Goal: Navigation & Orientation: Find specific page/section

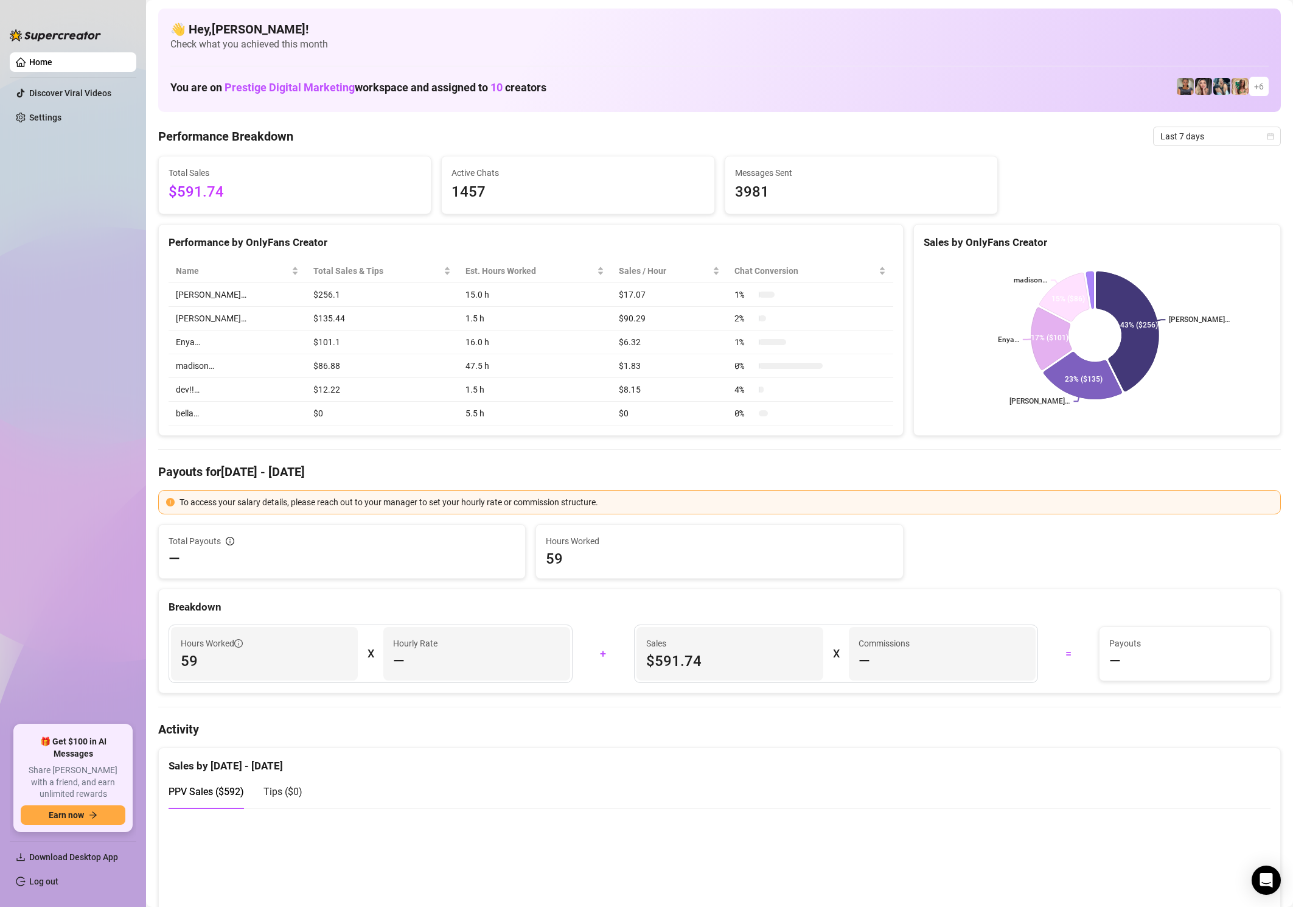
click at [718, 84] on div "You are on Prestige Digital Marketing workspace and assigned to 10 creators + 6" at bounding box center [719, 87] width 1099 height 26
click at [501, 86] on span "10" at bounding box center [497, 87] width 12 height 13
click at [732, 89] on div "You are on Prestige Digital Marketing workspace and assigned to 10 creators + 6" at bounding box center [719, 87] width 1099 height 26
click at [730, 89] on div "You are on Prestige Digital Marketing workspace and assigned to 10 creators + 6" at bounding box center [719, 87] width 1099 height 26
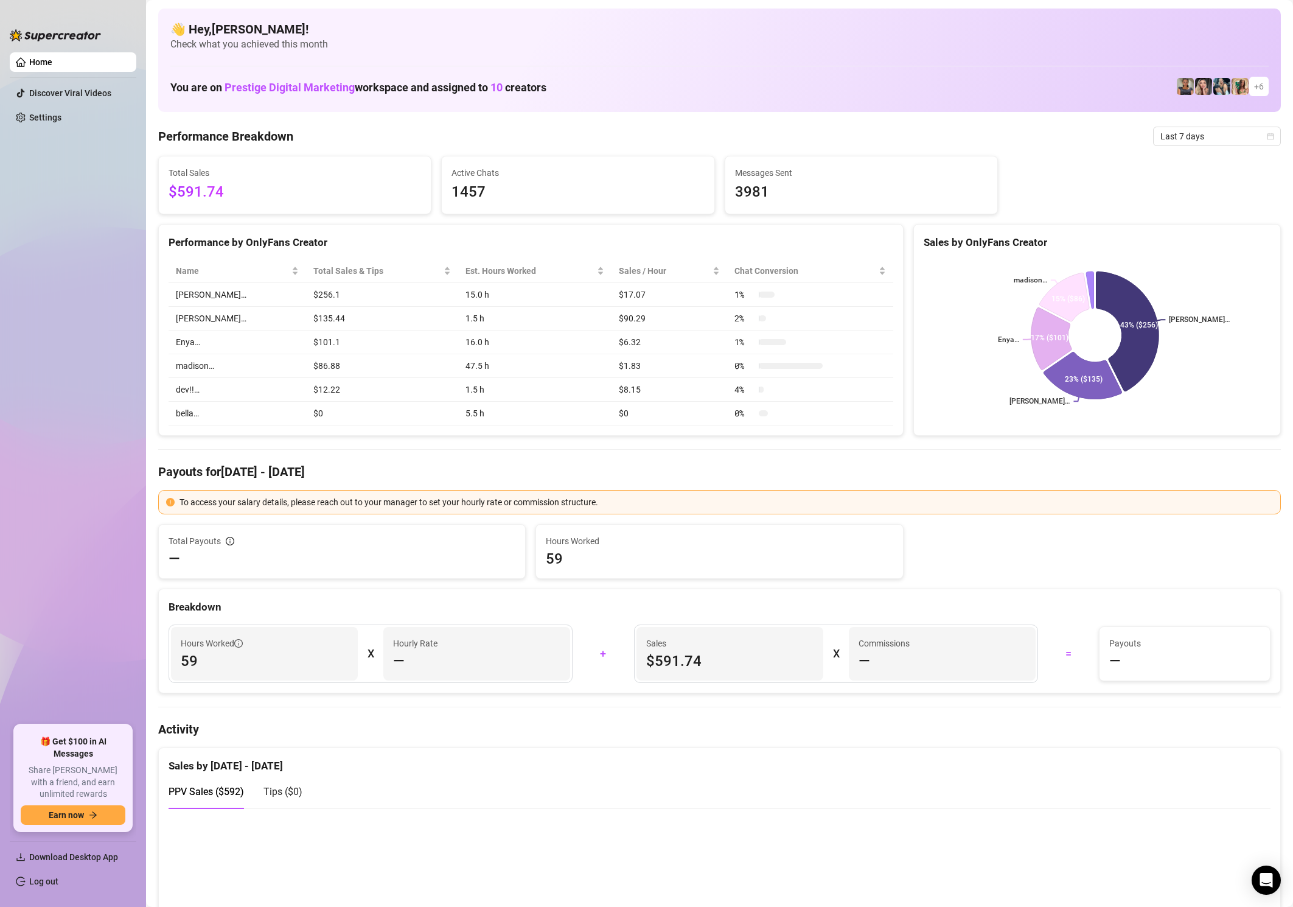
click at [1214, 83] on img at bounding box center [1222, 86] width 17 height 17
click at [1232, 83] on img at bounding box center [1240, 86] width 17 height 17
click at [1254, 82] on span "+ 6" at bounding box center [1259, 86] width 10 height 13
click at [75, 95] on link "Discover Viral Videos" at bounding box center [70, 93] width 82 height 10
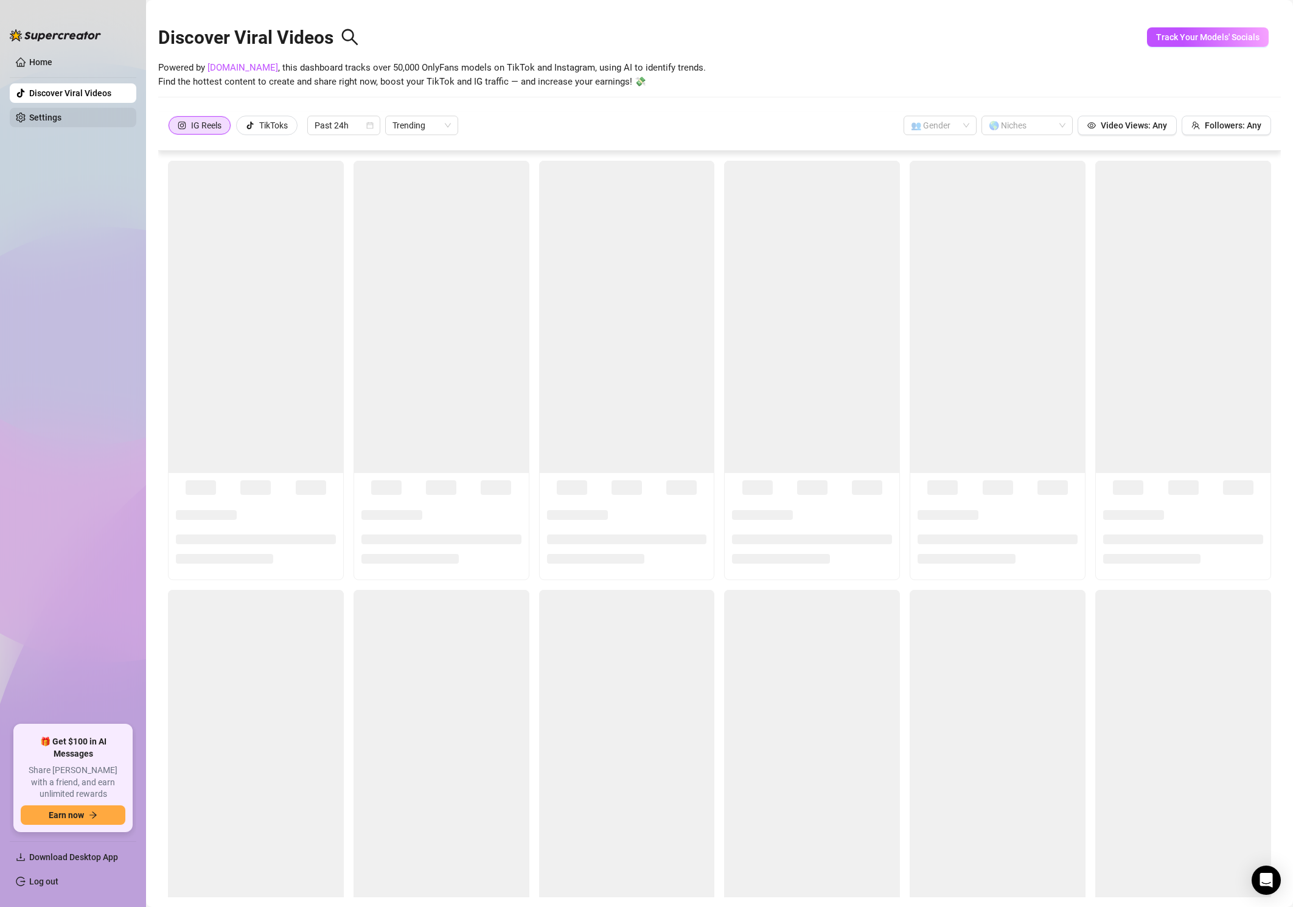
click at [61, 122] on link "Settings" at bounding box center [45, 118] width 32 height 10
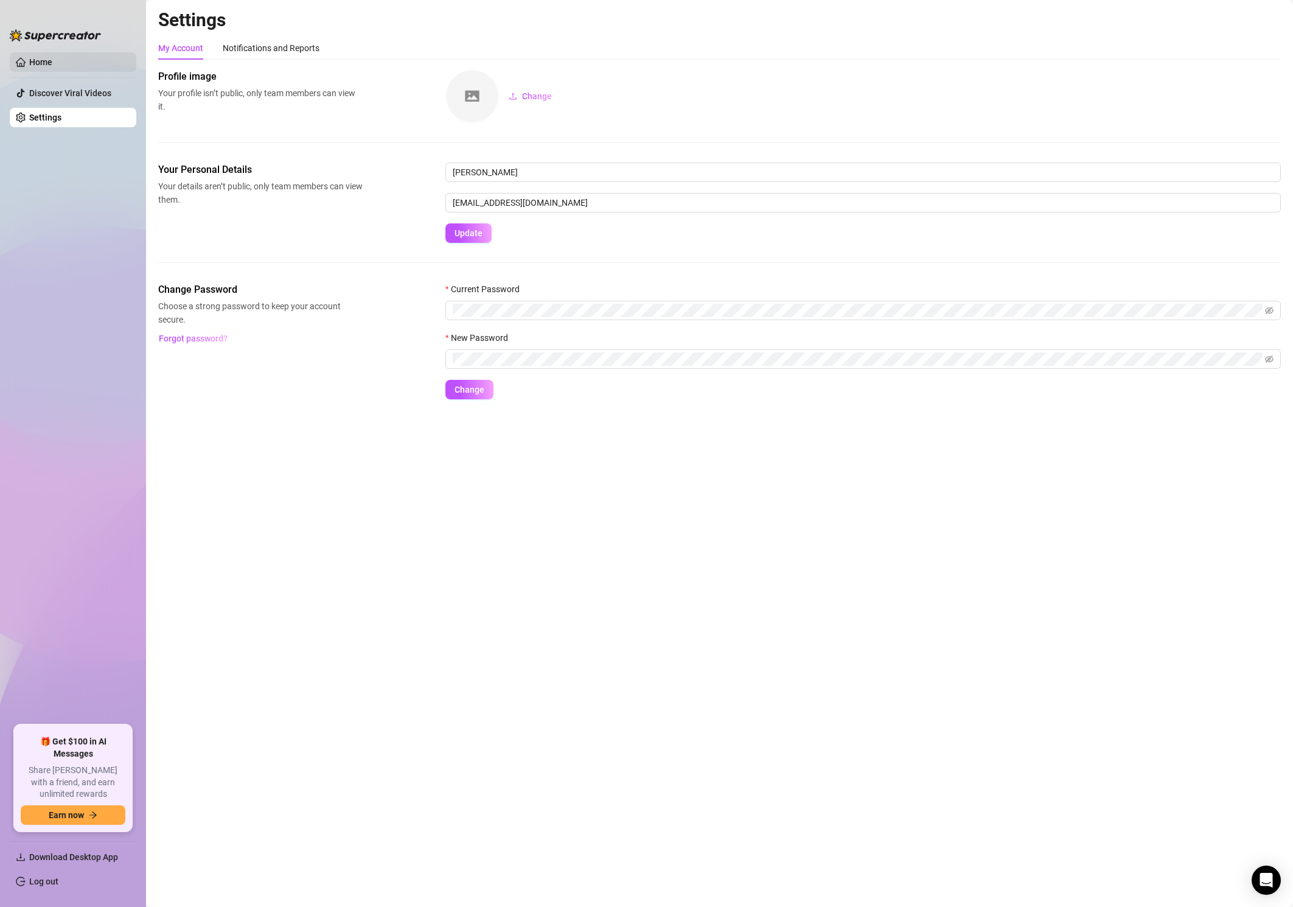
click at [52, 58] on link "Home" at bounding box center [40, 62] width 23 height 10
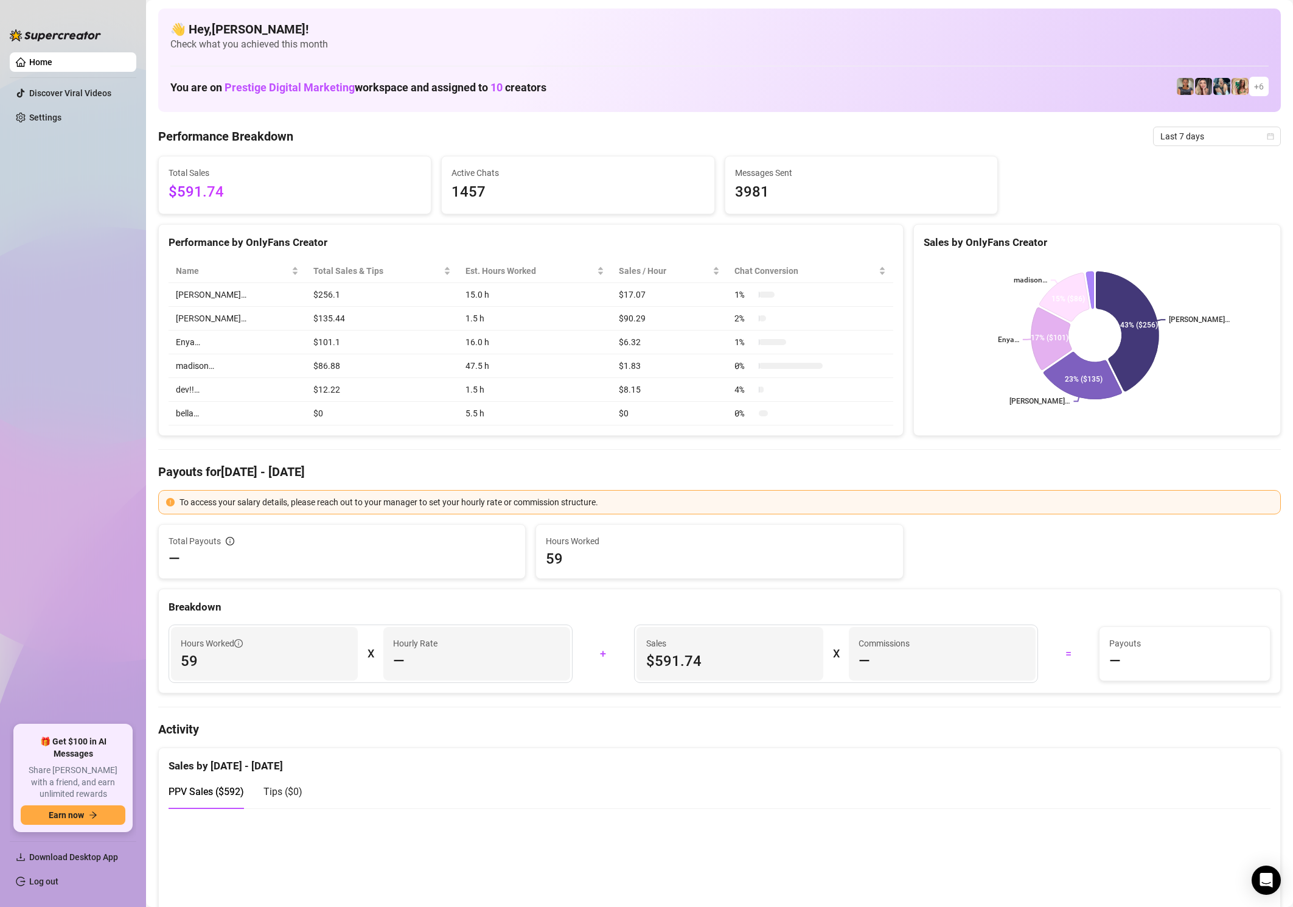
click at [79, 38] on img at bounding box center [55, 35] width 91 height 12
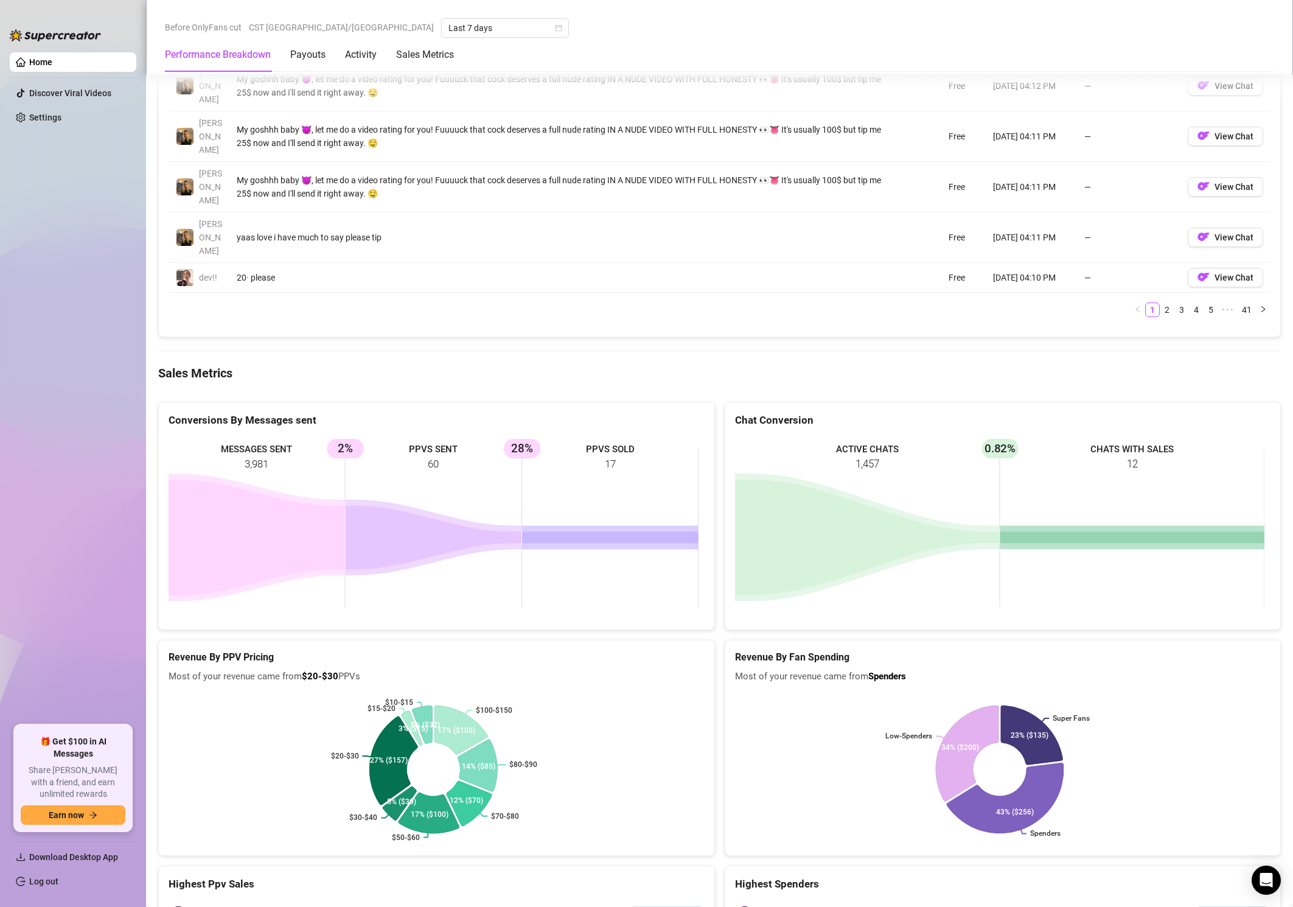
scroll to position [1602, 0]
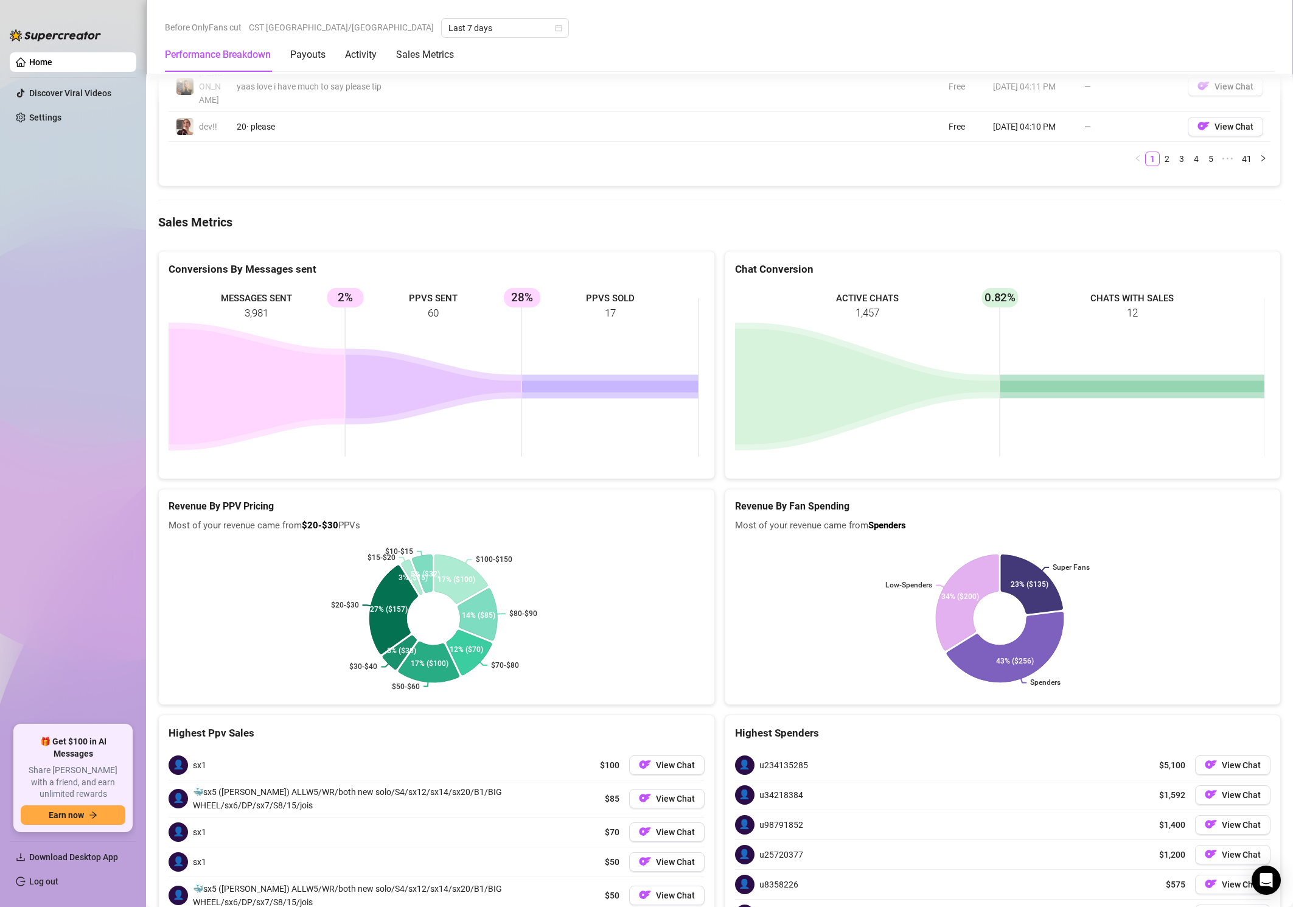
click at [226, 780] on div at bounding box center [437, 780] width 536 height 1
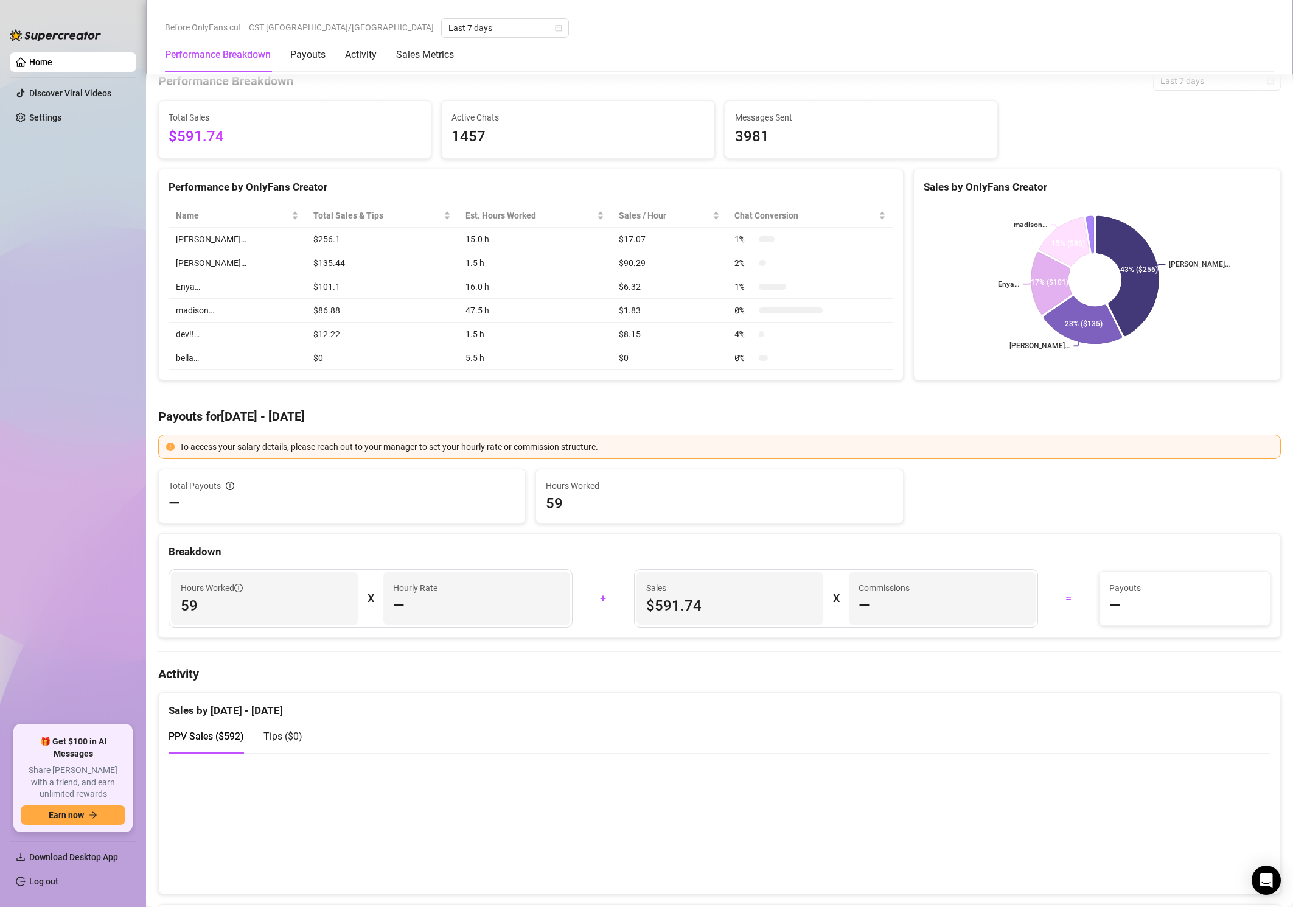
scroll to position [0, 0]
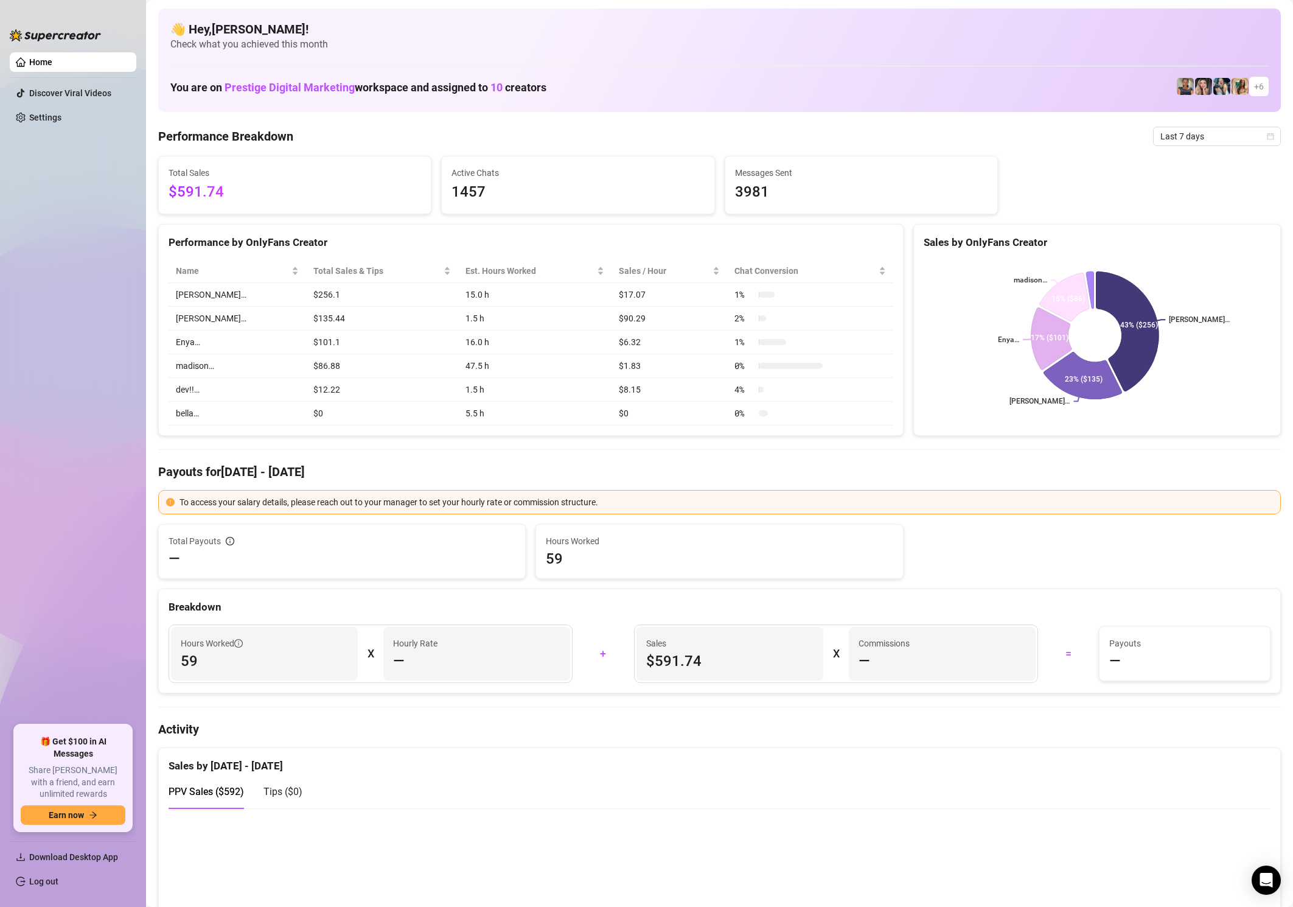
click at [1232, 85] on img at bounding box center [1240, 86] width 17 height 17
click at [1235, 90] on img at bounding box center [1240, 86] width 17 height 17
click at [1254, 90] on span "+ 6" at bounding box center [1259, 86] width 10 height 13
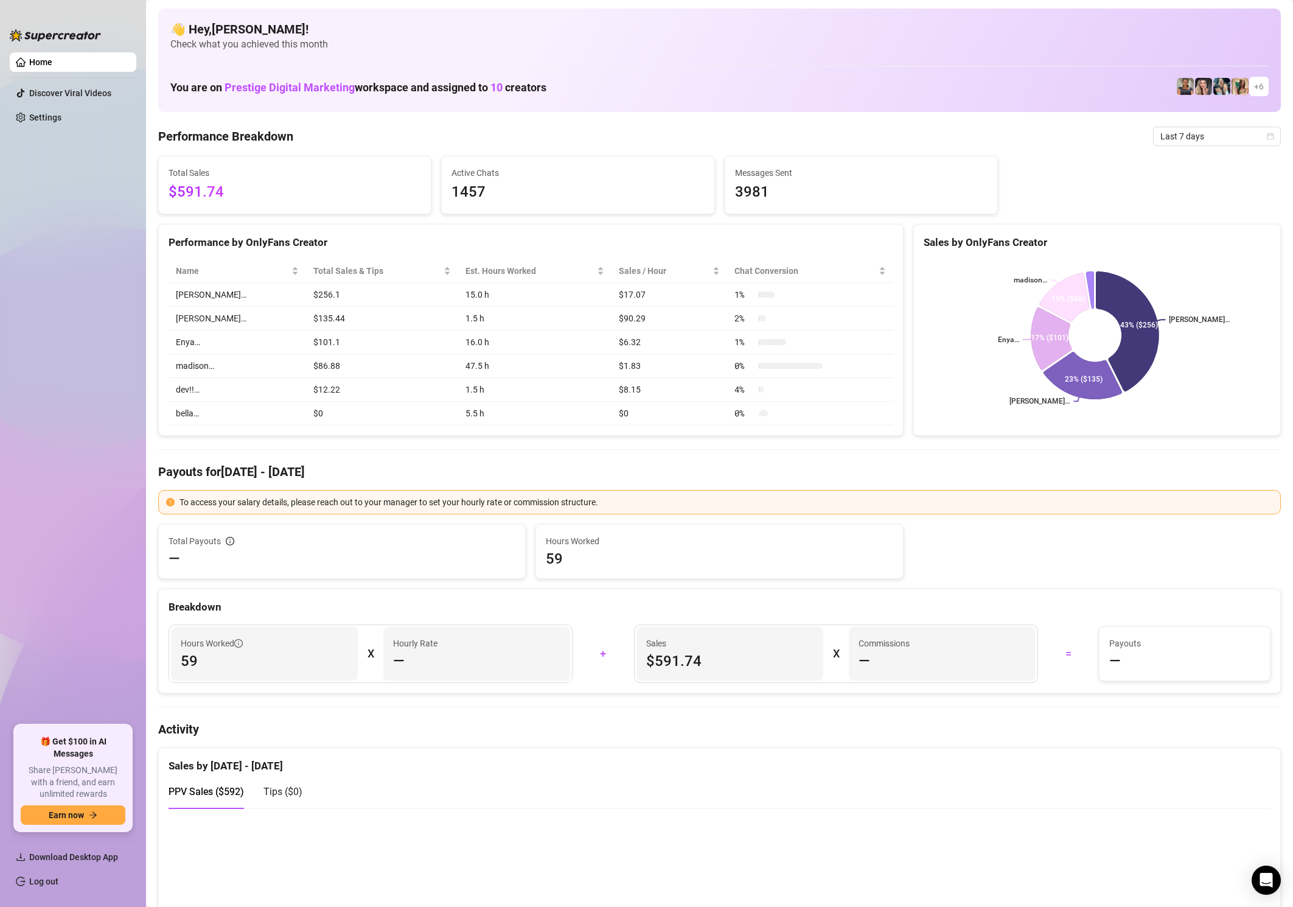
click at [1254, 90] on span "+ 6" at bounding box center [1259, 86] width 10 height 13
click at [1195, 88] on img at bounding box center [1203, 86] width 17 height 17
click at [1177, 88] on img at bounding box center [1185, 86] width 17 height 17
click at [320, 87] on span "Prestige Digital Marketing" at bounding box center [290, 87] width 130 height 13
click at [216, 21] on h4 "👋 Hey, [PERSON_NAME] !" at bounding box center [719, 29] width 1099 height 17
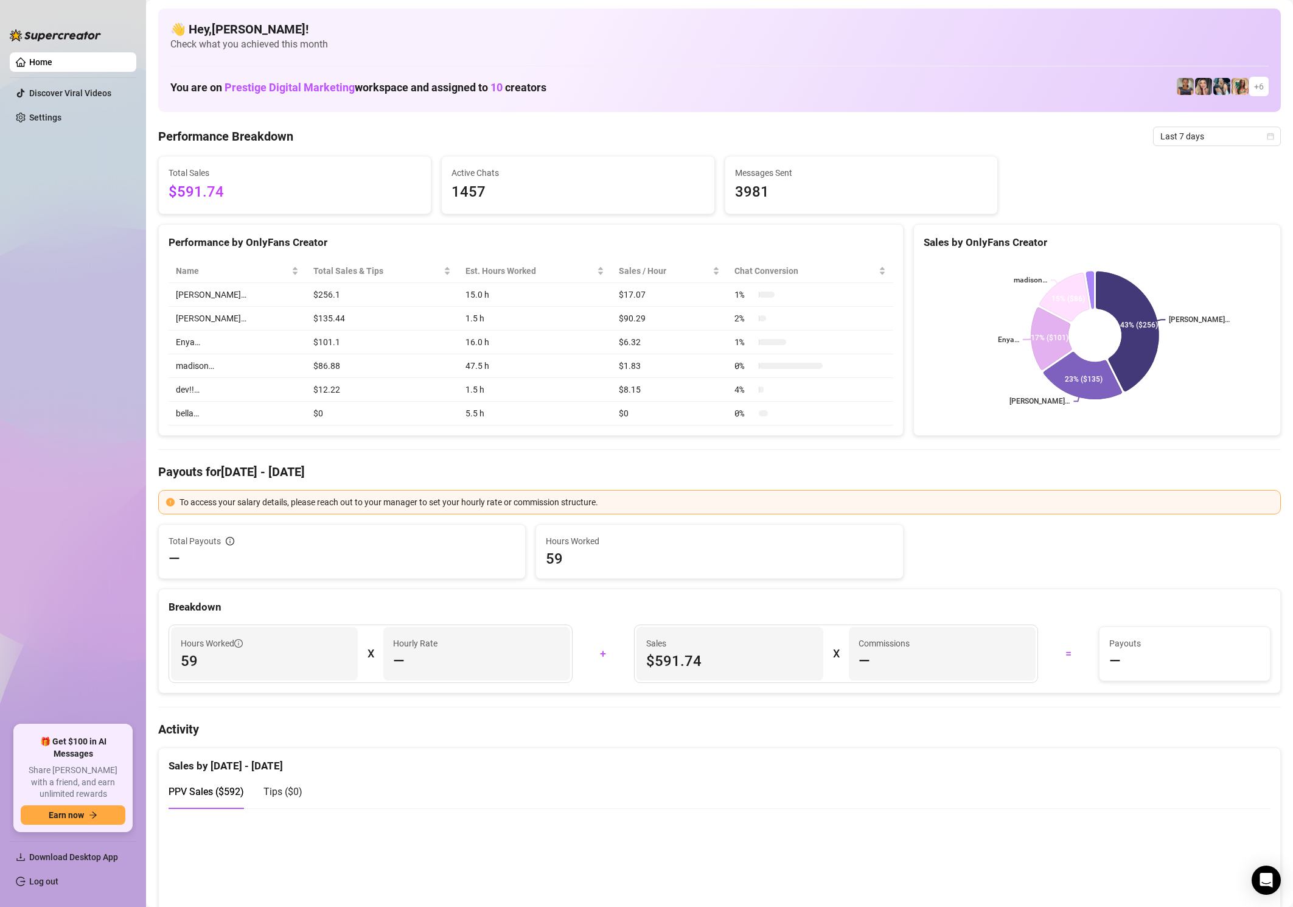
click at [228, 29] on h4 "👋 Hey, [PERSON_NAME] !" at bounding box center [719, 29] width 1099 height 17
click at [455, 84] on h1 "You are on Prestige Digital Marketing workspace and assigned to 10 creators" at bounding box center [358, 87] width 376 height 13
click at [564, 95] on div "You are on Prestige Digital Marketing workspace and assigned to 10 creators + 6" at bounding box center [719, 87] width 1099 height 26
click at [692, 104] on div "👋 Hey, [PERSON_NAME] ! Check what you achieved this month You are on Prestige D…" at bounding box center [719, 60] width 1123 height 103
click at [1030, 349] on icon at bounding box center [1049, 339] width 46 height 67
